Goal: Information Seeking & Learning: Learn about a topic

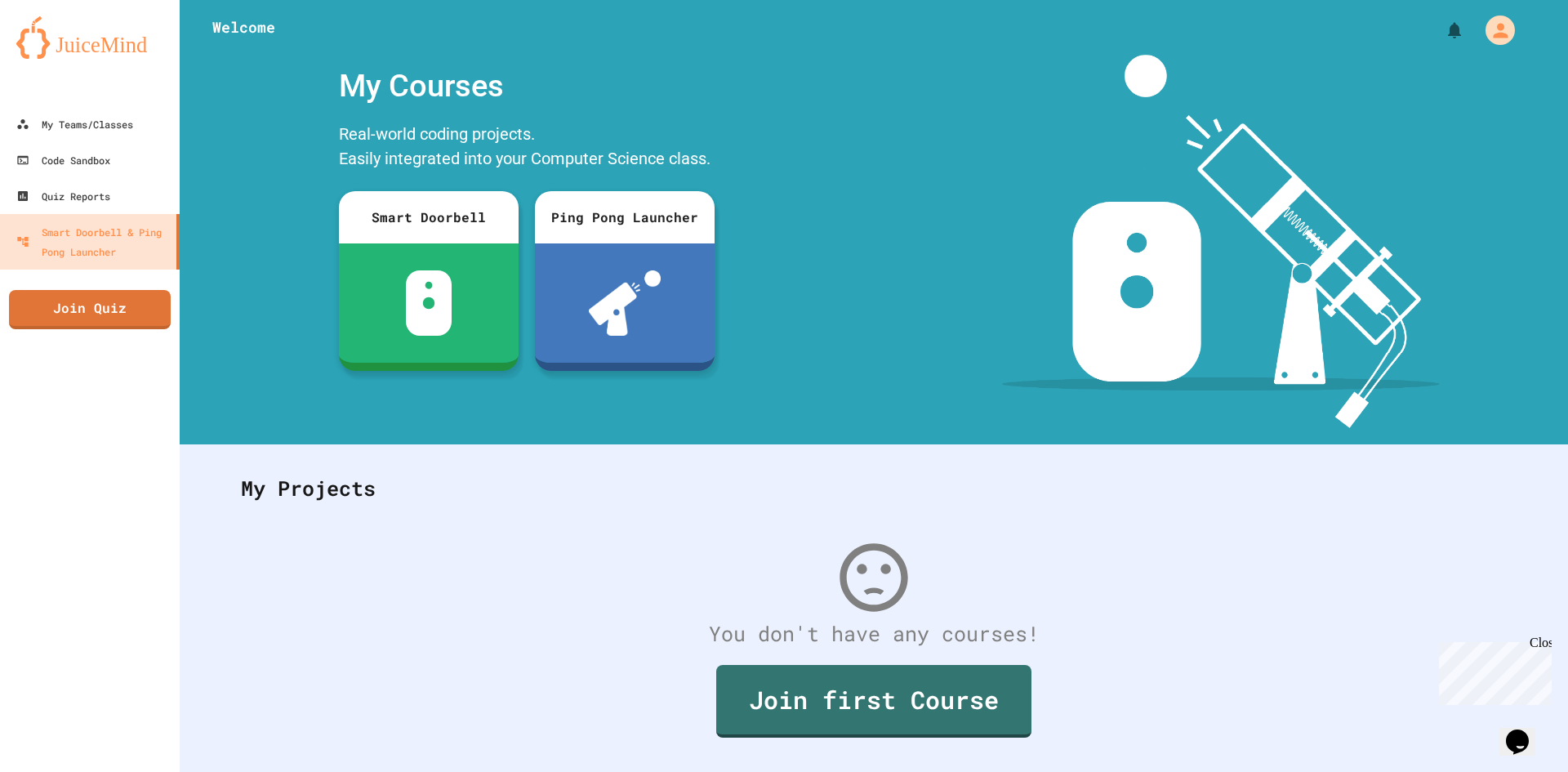
click at [1537, 639] on div "Close" at bounding box center [1540, 645] width 20 height 20
click at [132, 142] on link "My Teams/Classes" at bounding box center [91, 123] width 186 height 37
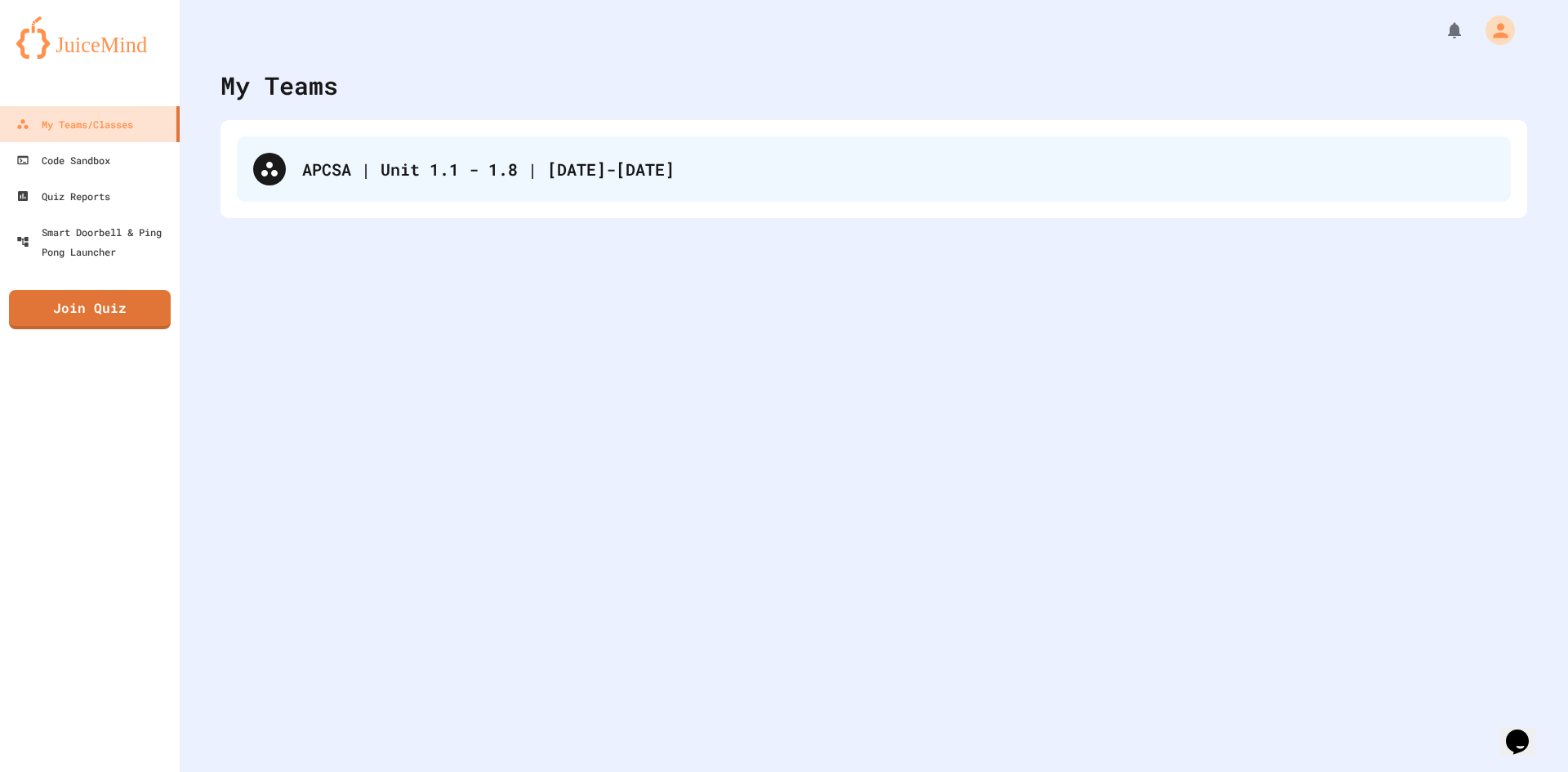
click at [446, 159] on div "APCSA | Unit 1.1 - 1.8 | [DATE]-[DATE]" at bounding box center [899, 169] width 1192 height 25
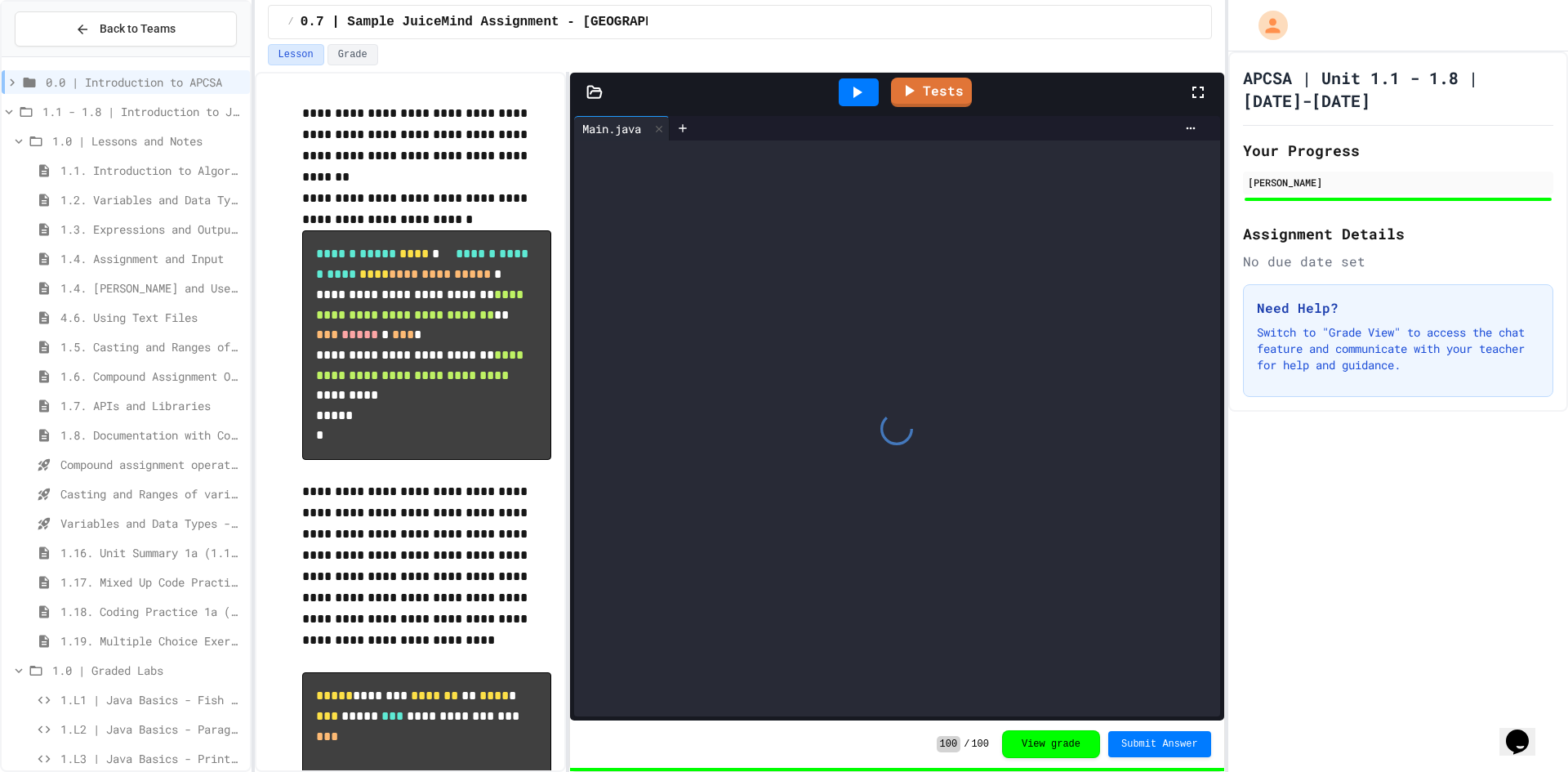
click at [115, 426] on span "1.8. Documentation with Comments and Preconditions" at bounding box center [152, 434] width 183 height 17
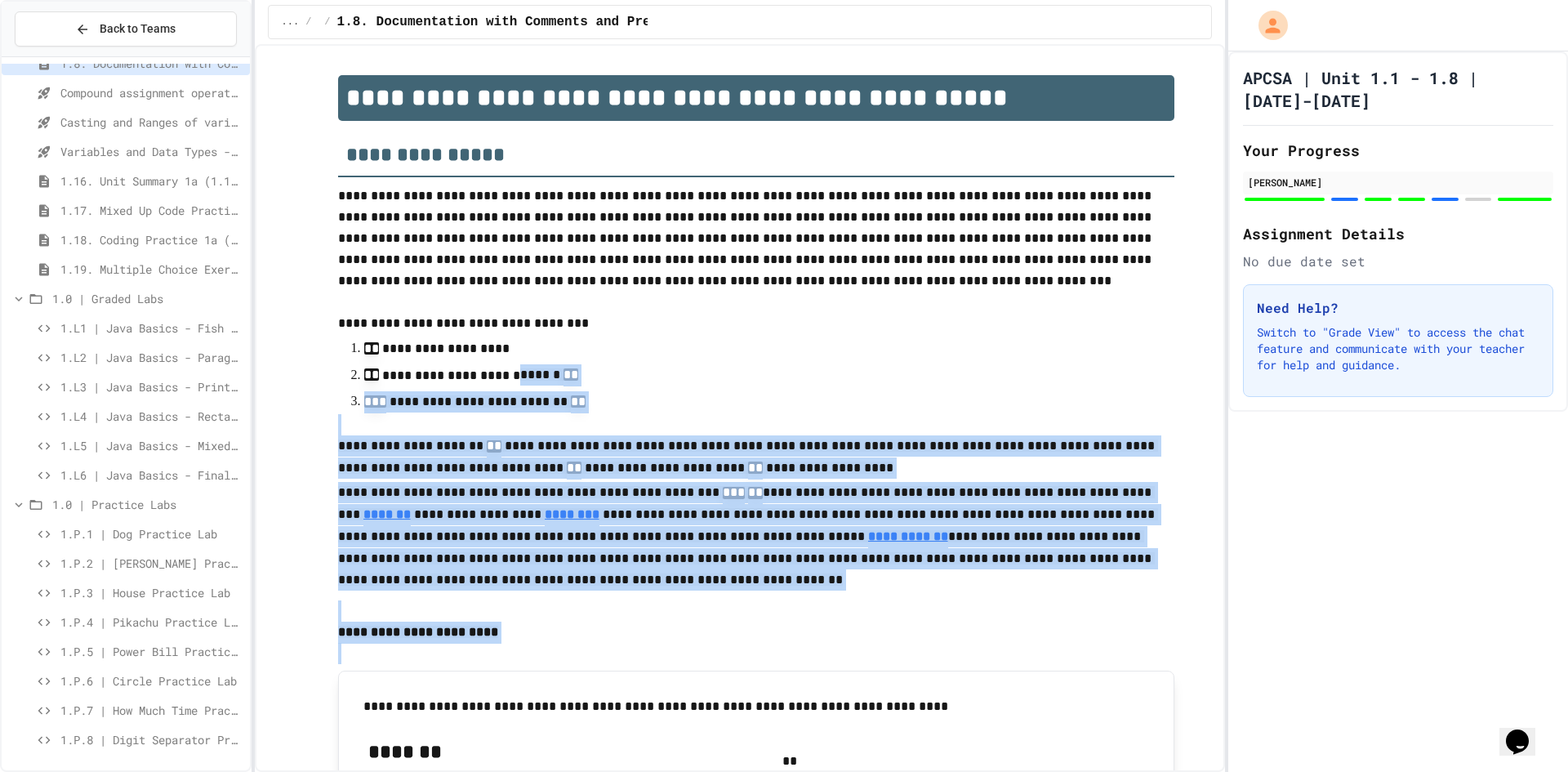
drag, startPoint x: 494, startPoint y: 386, endPoint x: 535, endPoint y: 737, distance: 353.4
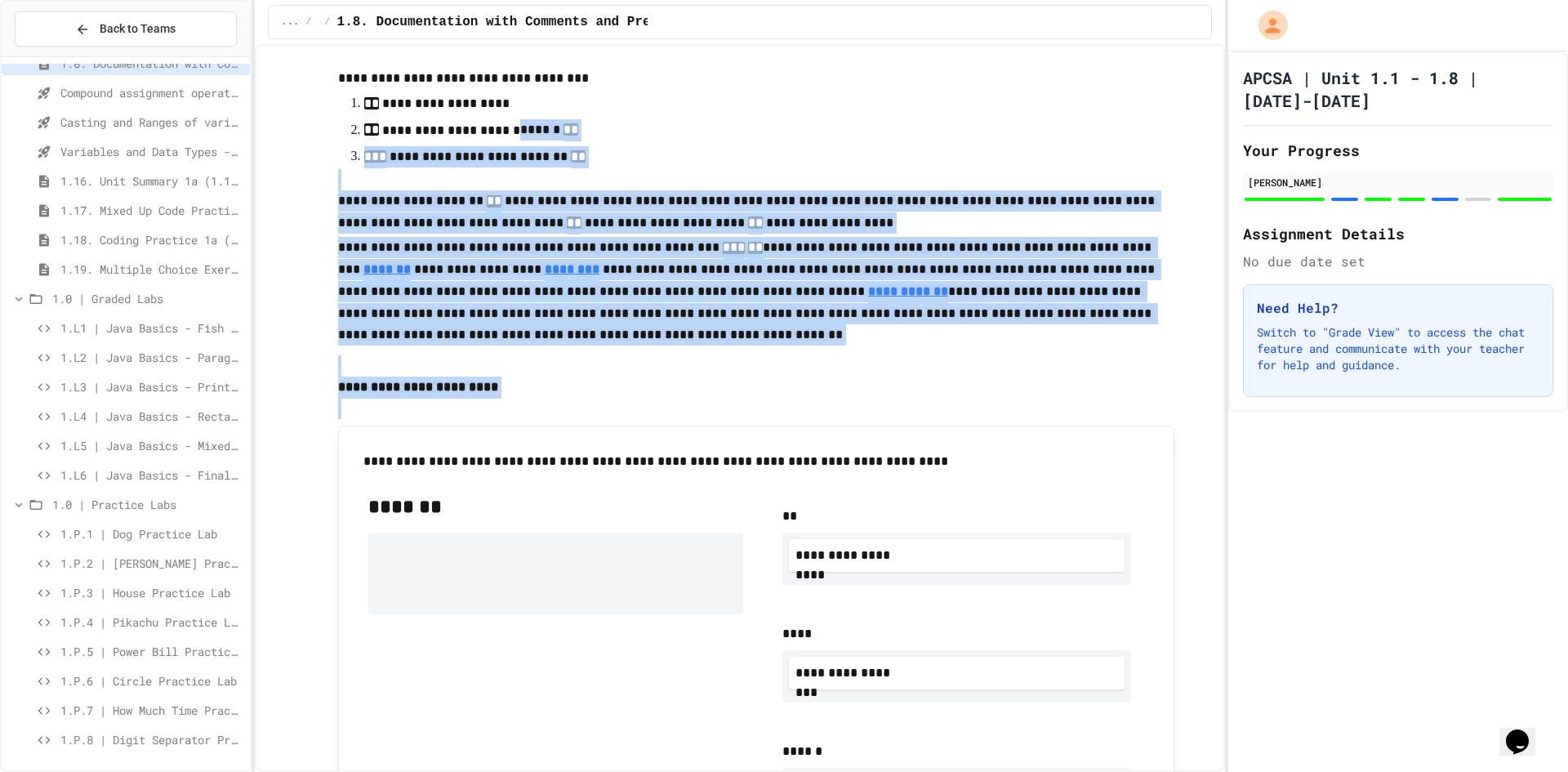
scroll to position [327, 0]
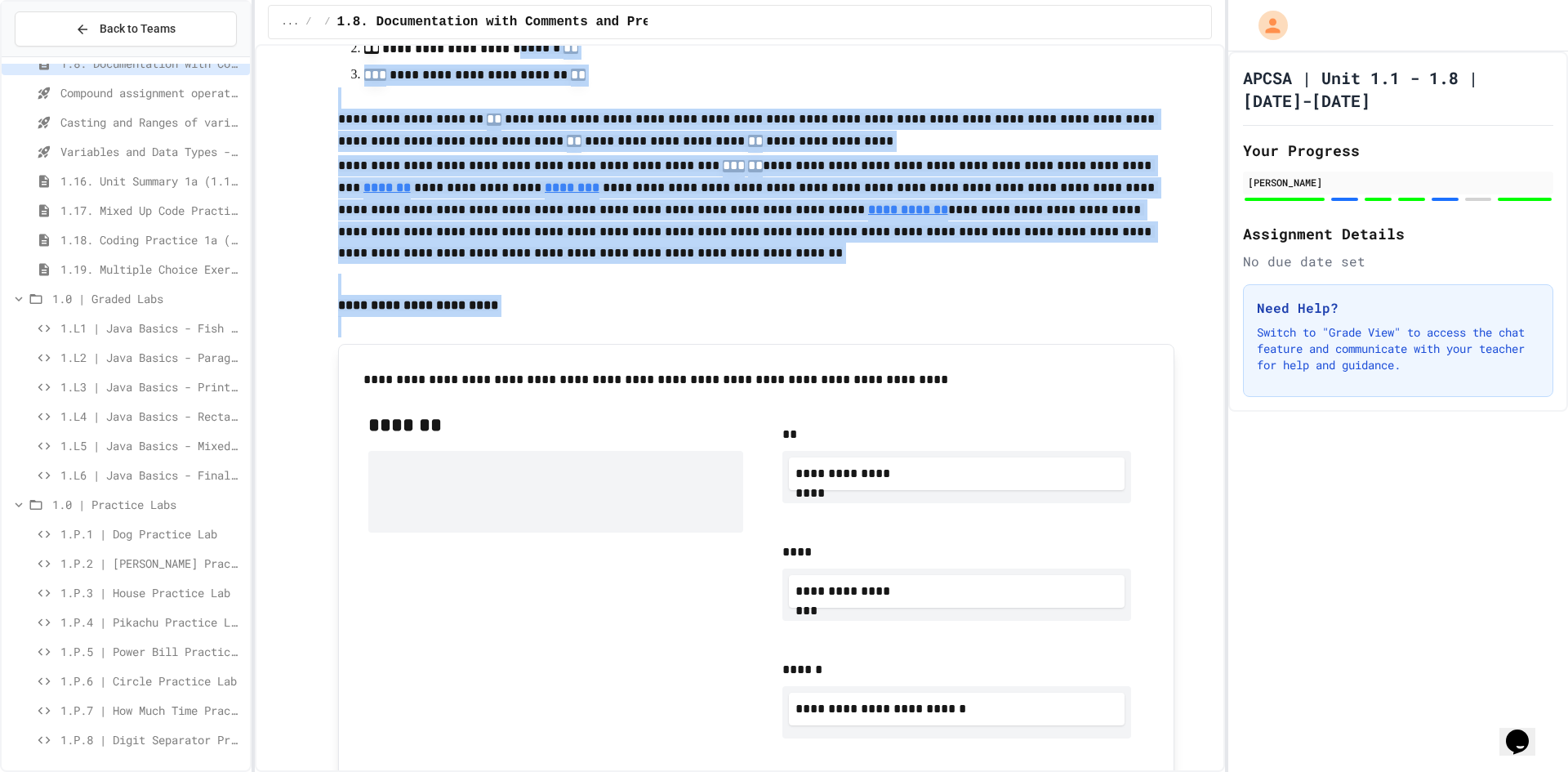
click at [539, 736] on div "*******" at bounding box center [555, 581] width 375 height 340
click at [555, 328] on p at bounding box center [756, 326] width 836 height 21
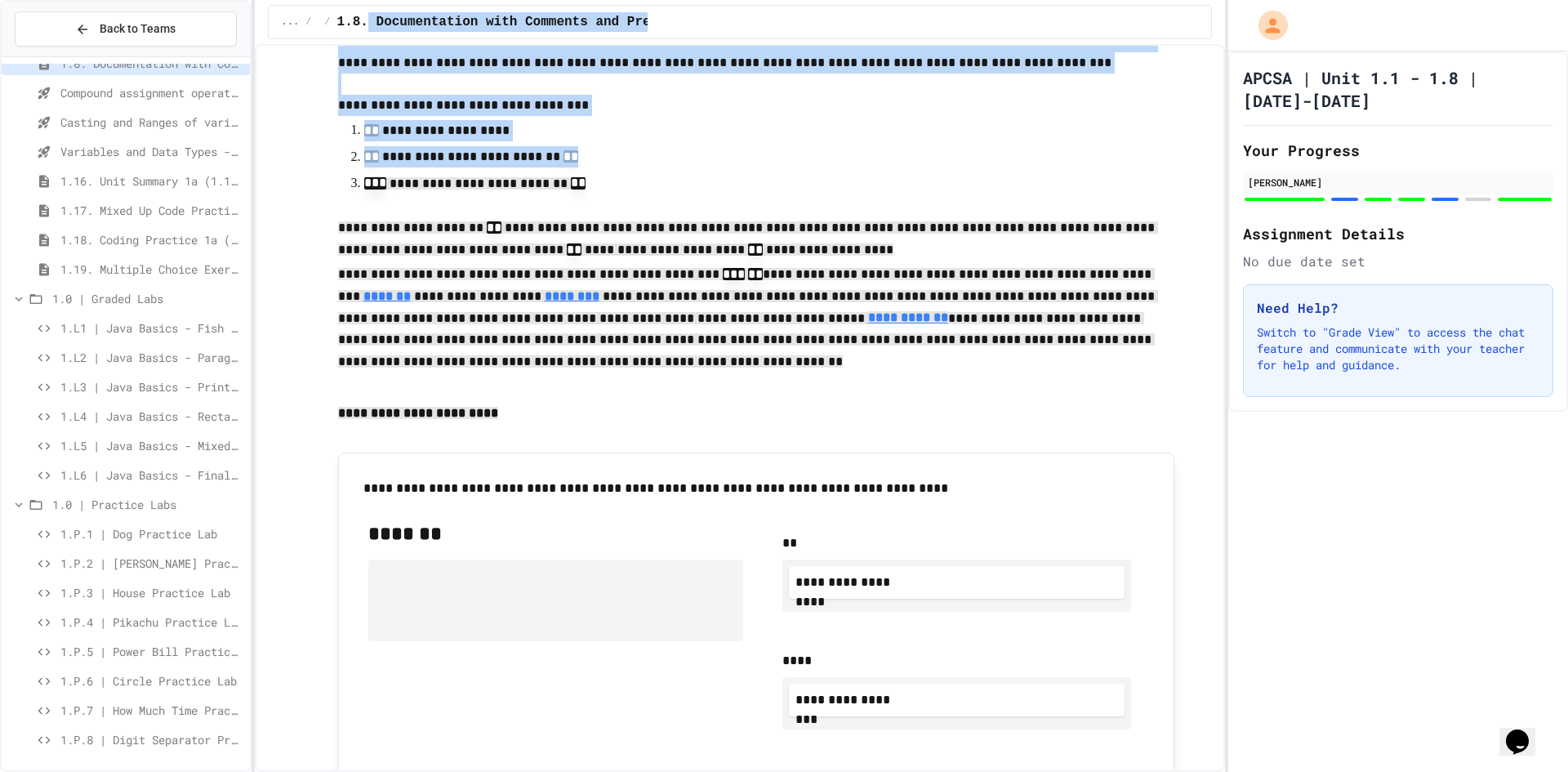
scroll to position [0, 0]
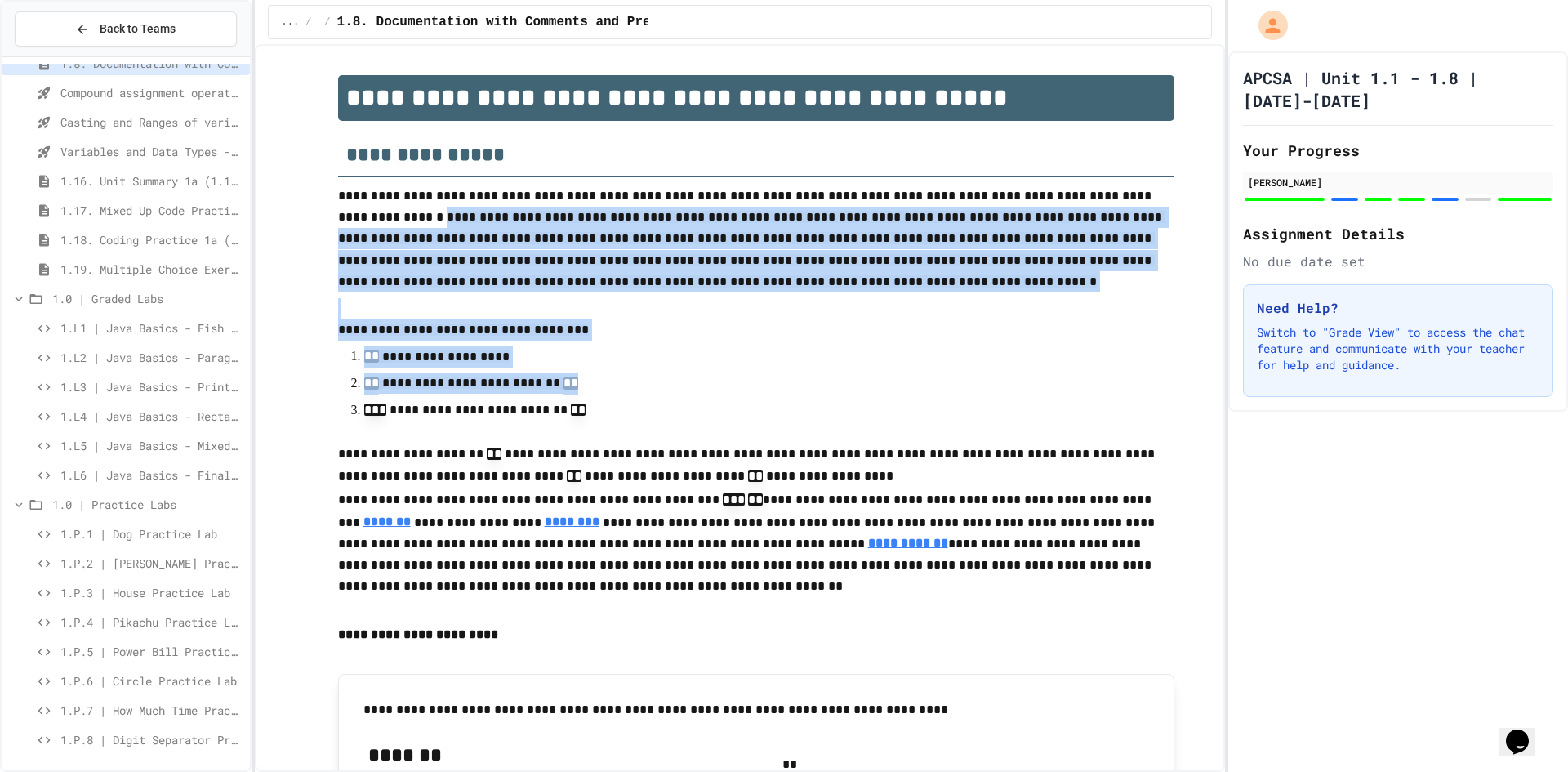
drag, startPoint x: 354, startPoint y: 70, endPoint x: 365, endPoint y: 218, distance: 148.4
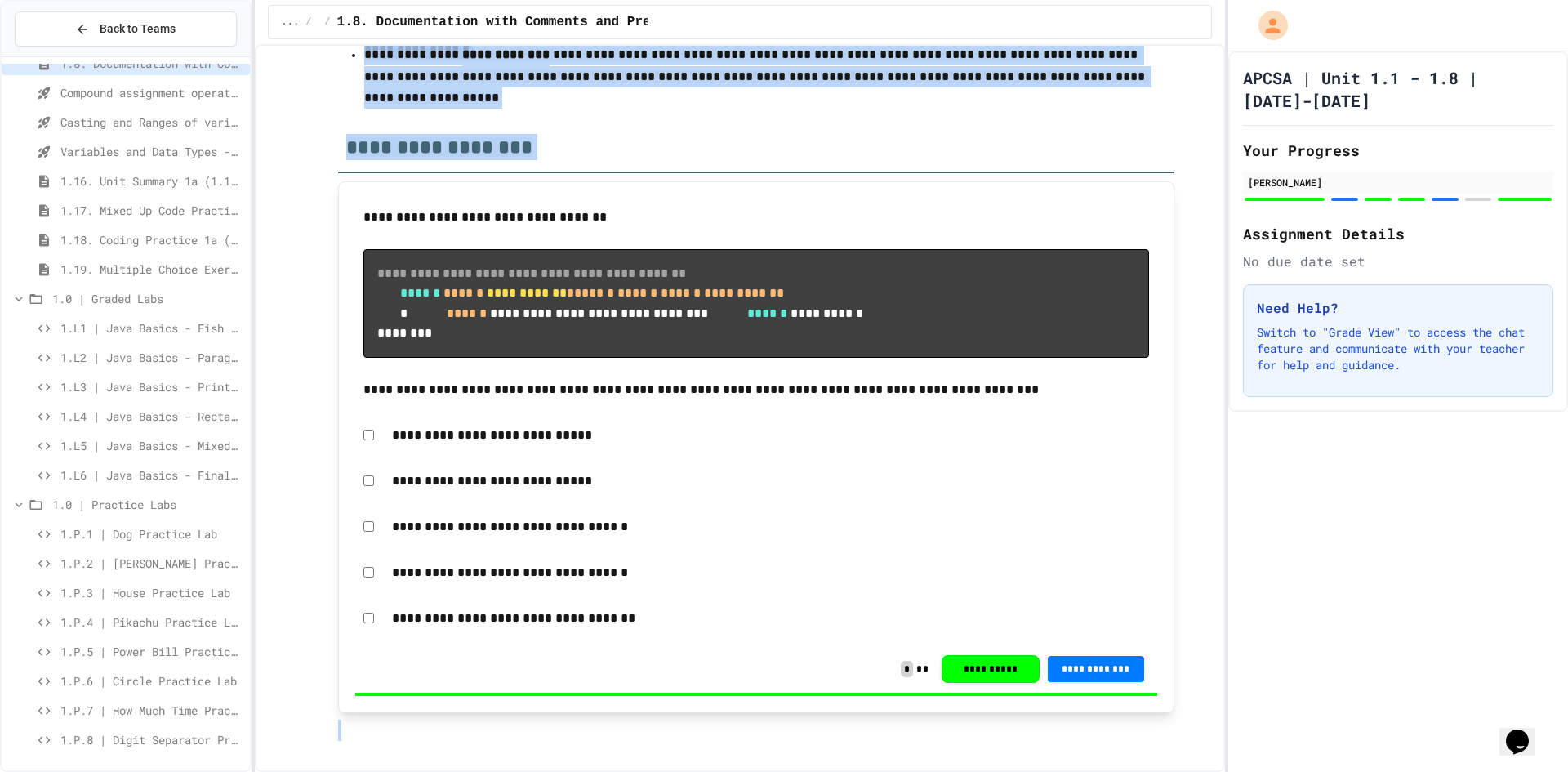
scroll to position [8591, 0]
drag, startPoint x: 651, startPoint y: 199, endPoint x: 661, endPoint y: 619, distance: 420.1
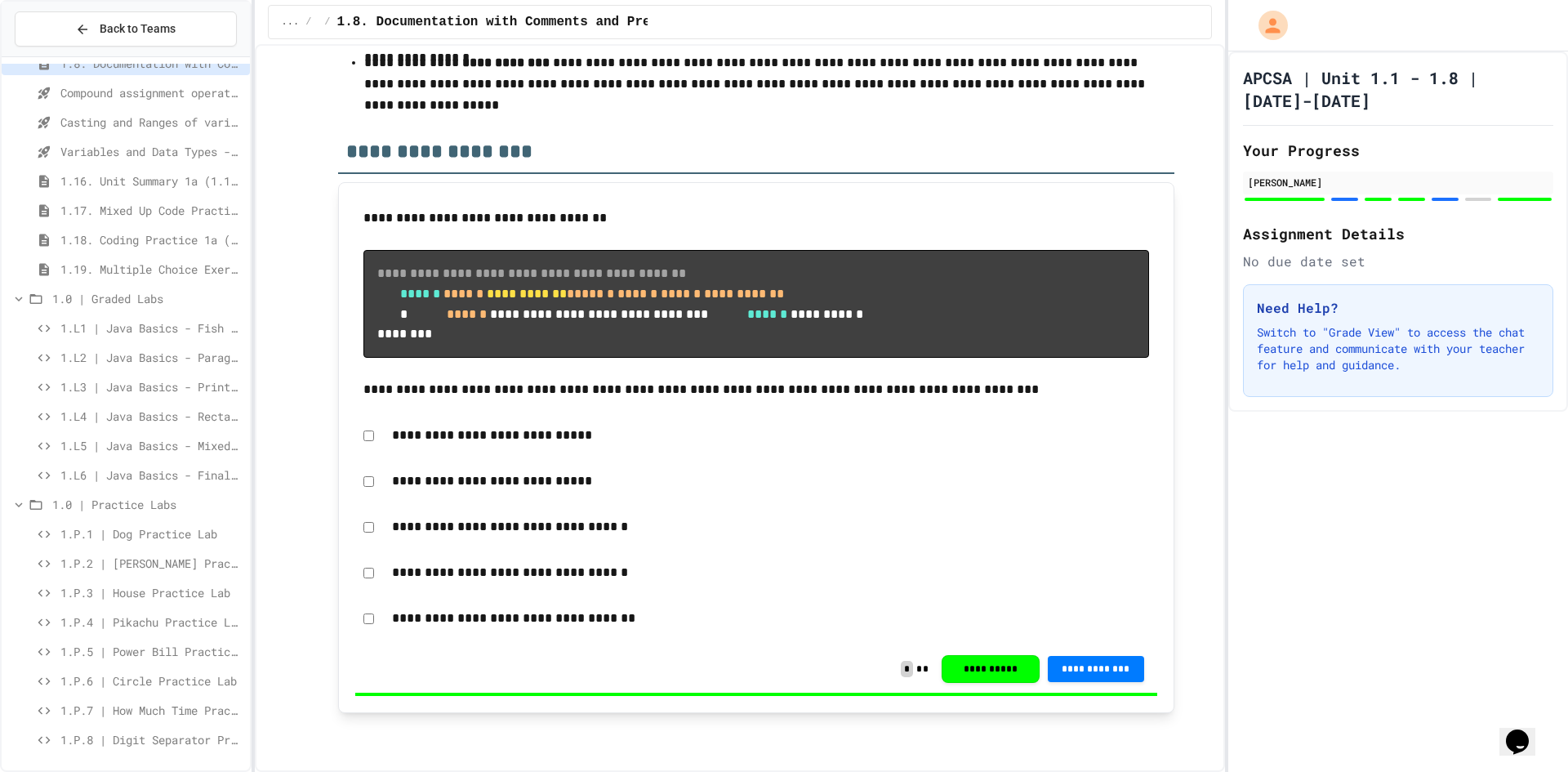
scroll to position [8449, 0]
drag, startPoint x: 342, startPoint y: 172, endPoint x: 426, endPoint y: 357, distance: 203.2
click at [426, 357] on div "**********" at bounding box center [756, 447] width 836 height 531
click at [113, 183] on span "1.16. Unit Summary 1a (1.1-1.6)" at bounding box center [152, 181] width 183 height 17
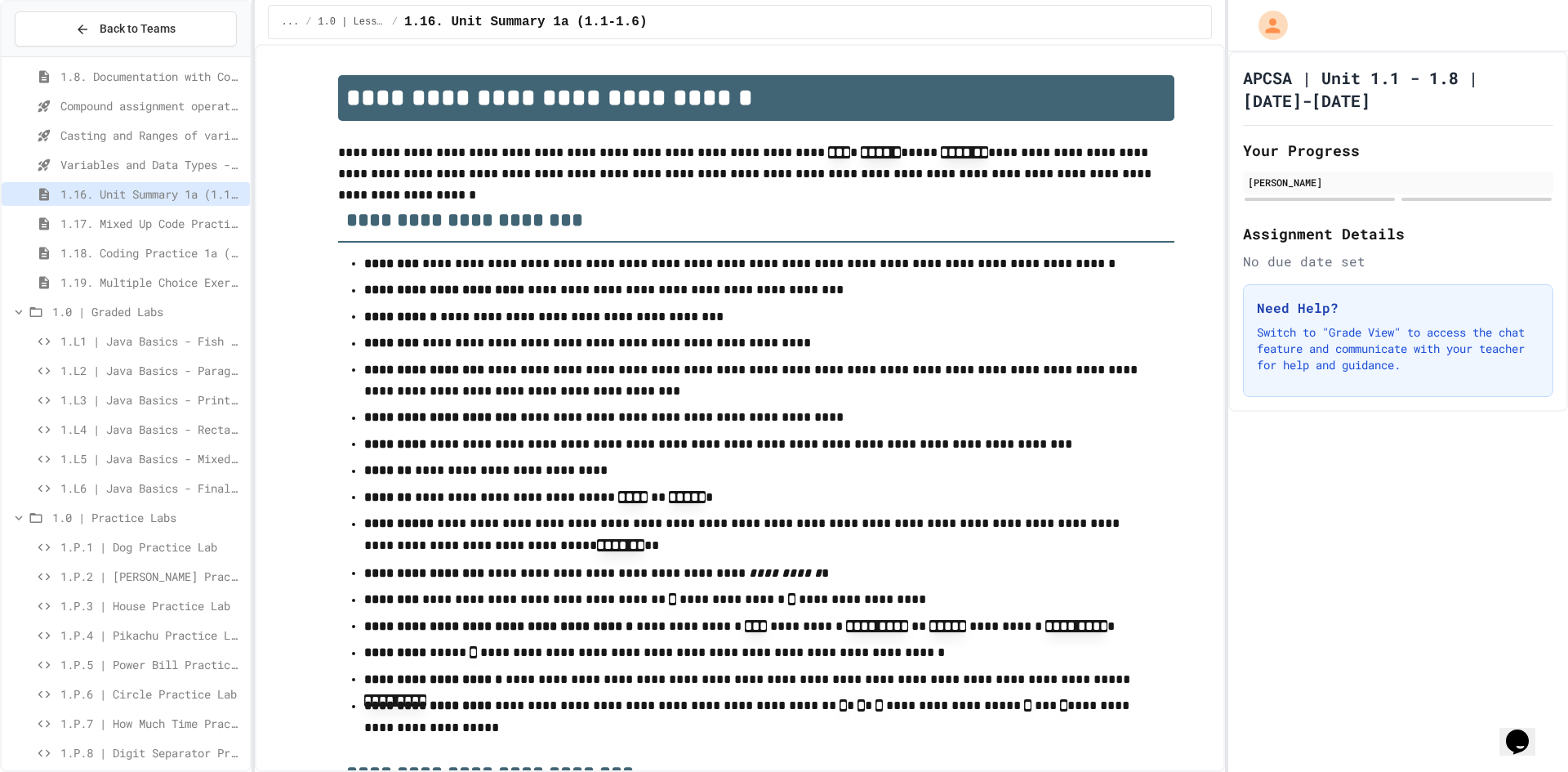
scroll to position [114, 0]
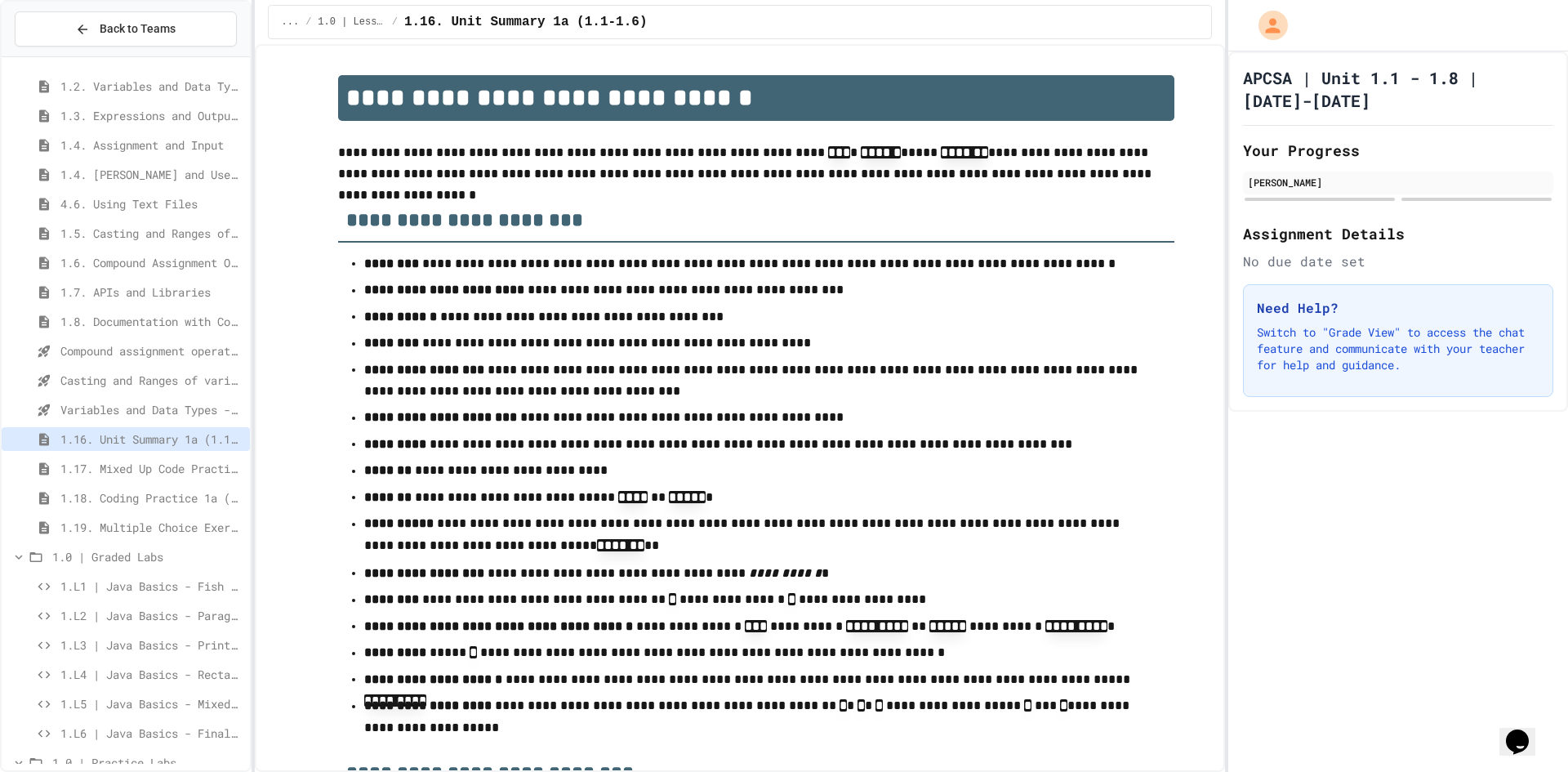
click at [113, 328] on span "1.8. Documentation with Comments and Preconditions" at bounding box center [152, 321] width 183 height 17
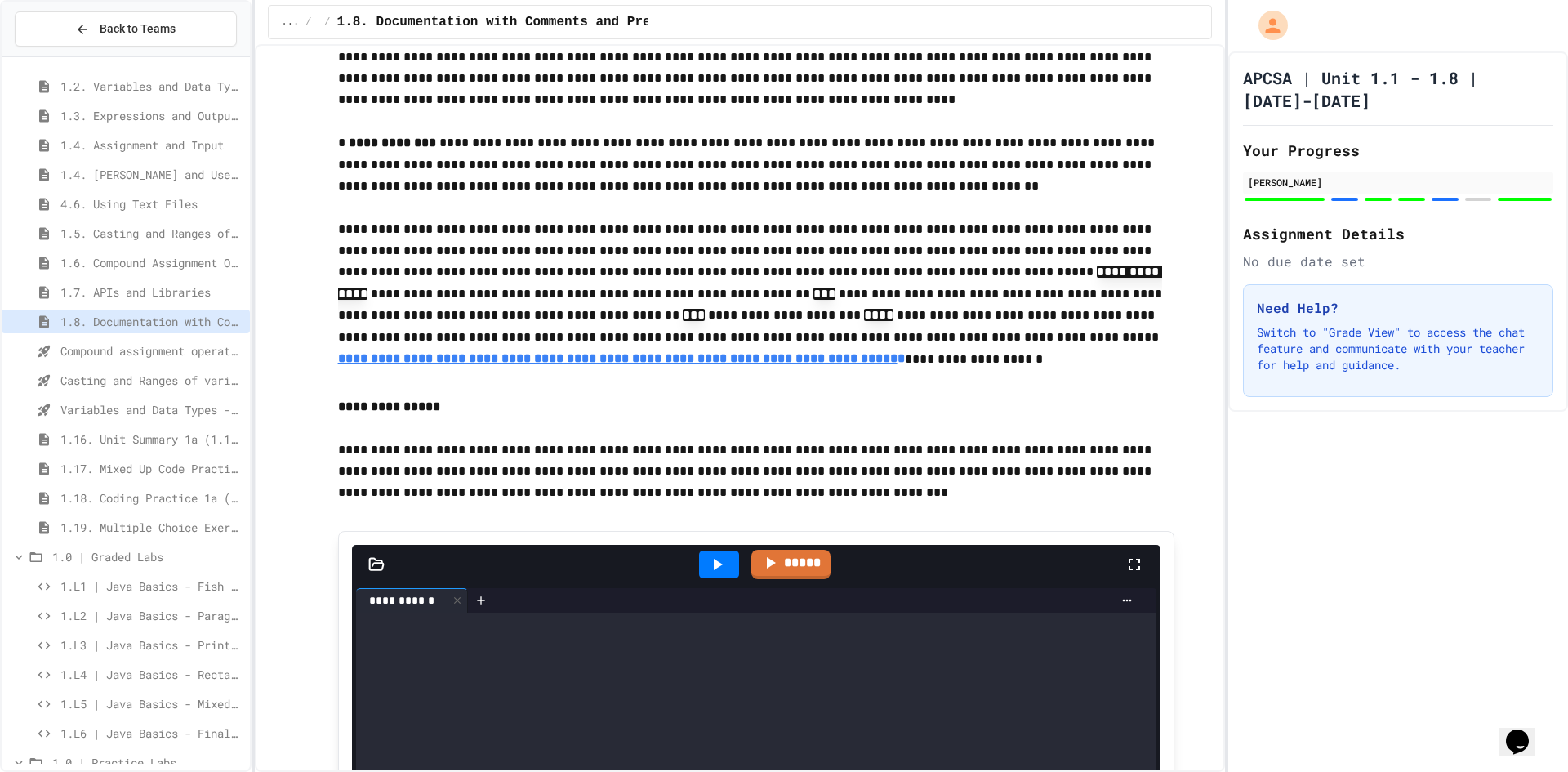
scroll to position [2940, 0]
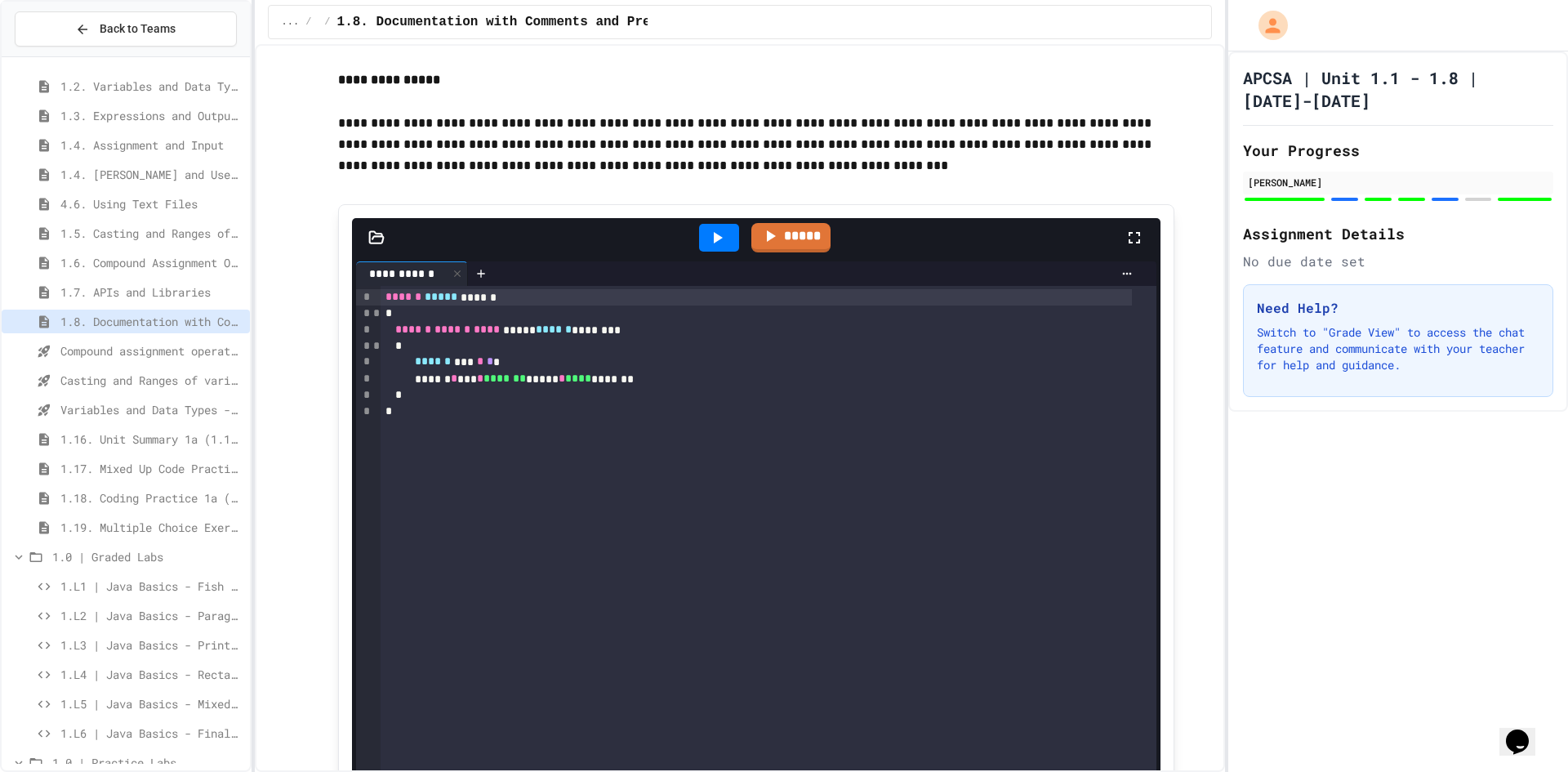
click at [75, 255] on span "1.6. Compound Assignment Operators" at bounding box center [152, 262] width 183 height 17
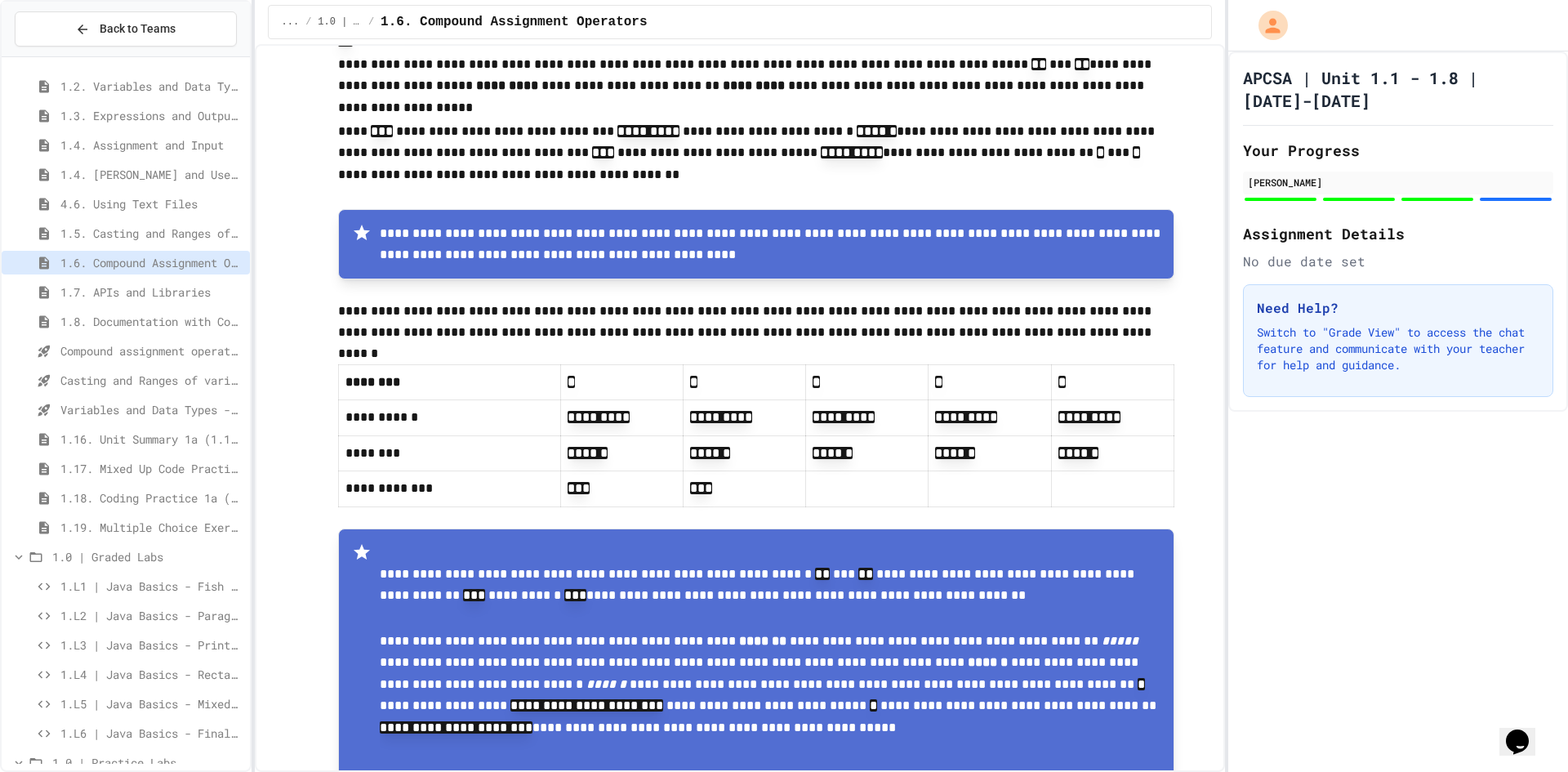
scroll to position [735, 0]
